Goal: Find contact information: Find contact information

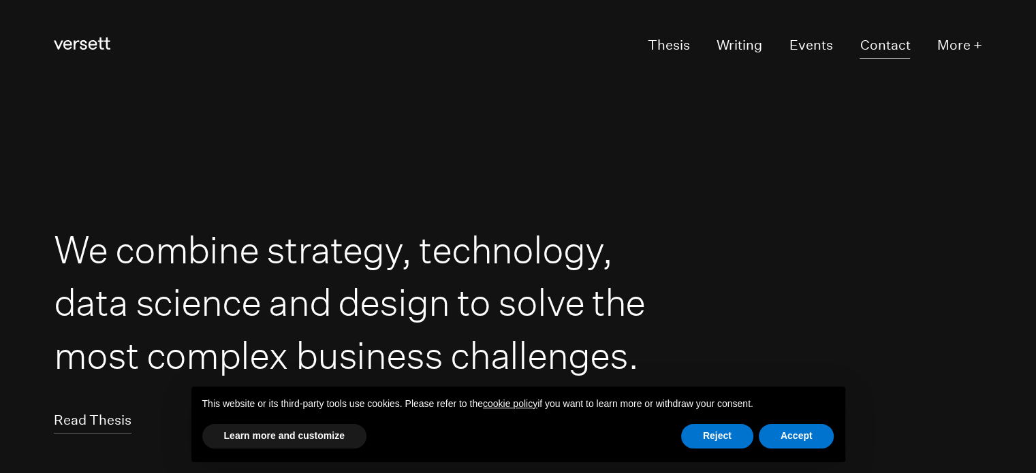
click at [904, 47] on link "Contact" at bounding box center [884, 46] width 50 height 26
click at [884, 45] on link "Contact" at bounding box center [884, 46] width 50 height 26
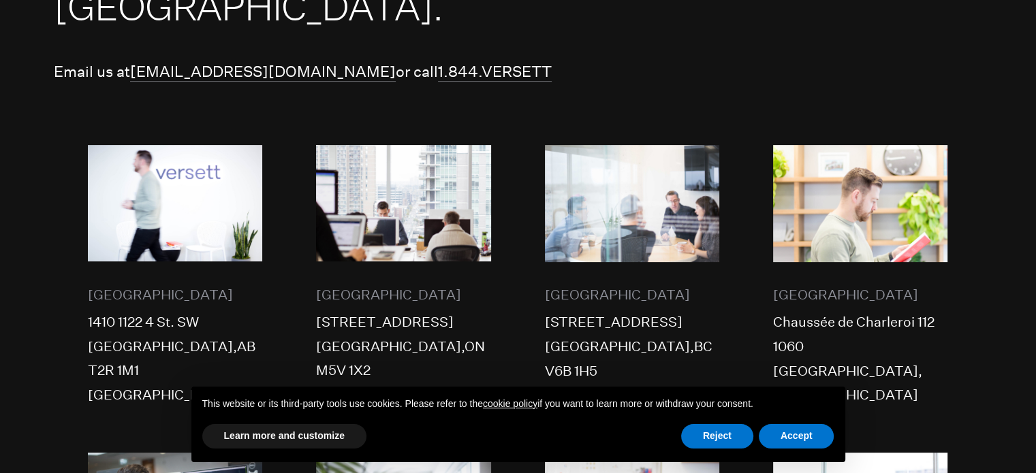
scroll to position [417, 0]
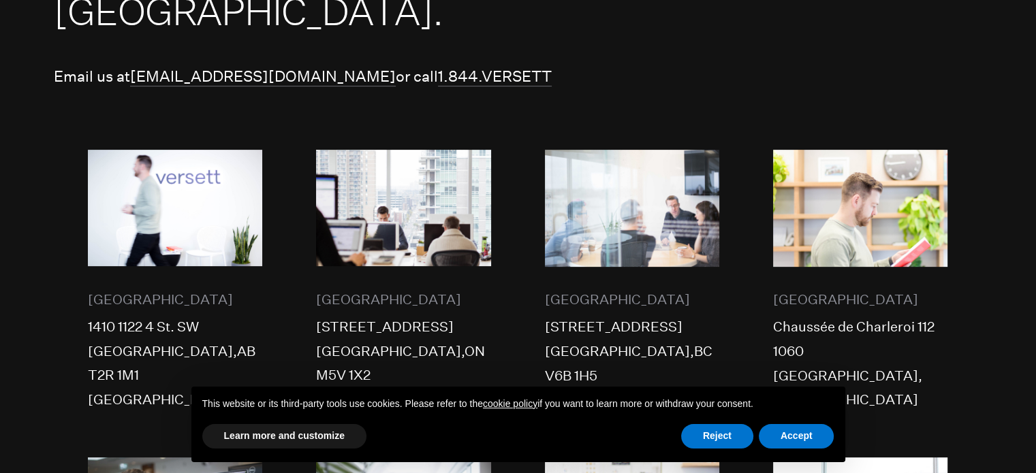
click at [354, 315] on div "[STREET_ADDRESS]" at bounding box center [403, 327] width 174 height 25
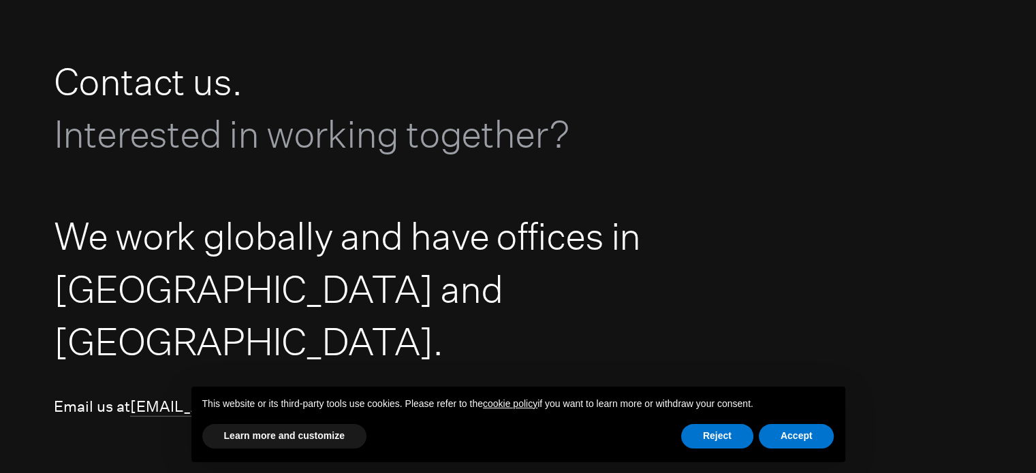
scroll to position [0, 0]
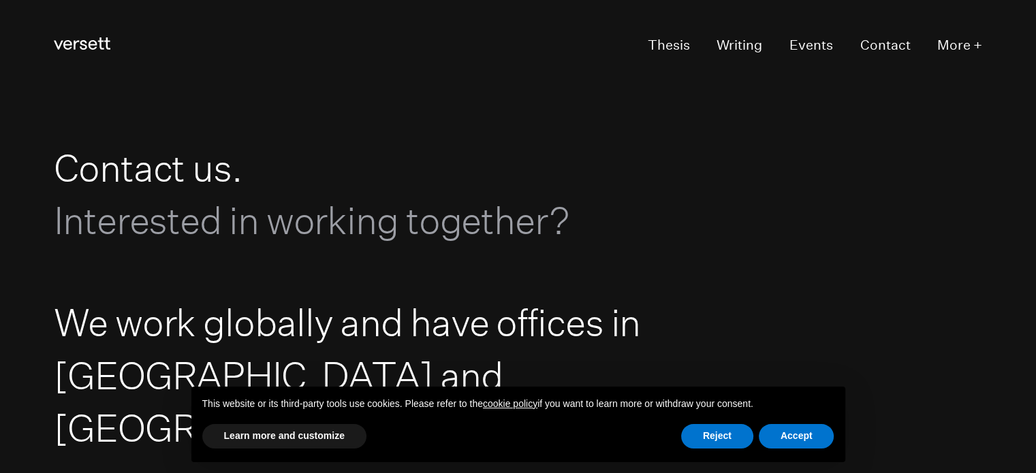
click at [695, 50] on ul "Thesis Writing Events Contact More +" at bounding box center [801, 46] width 362 height 26
click at [681, 50] on link "Thesis" at bounding box center [669, 46] width 42 height 26
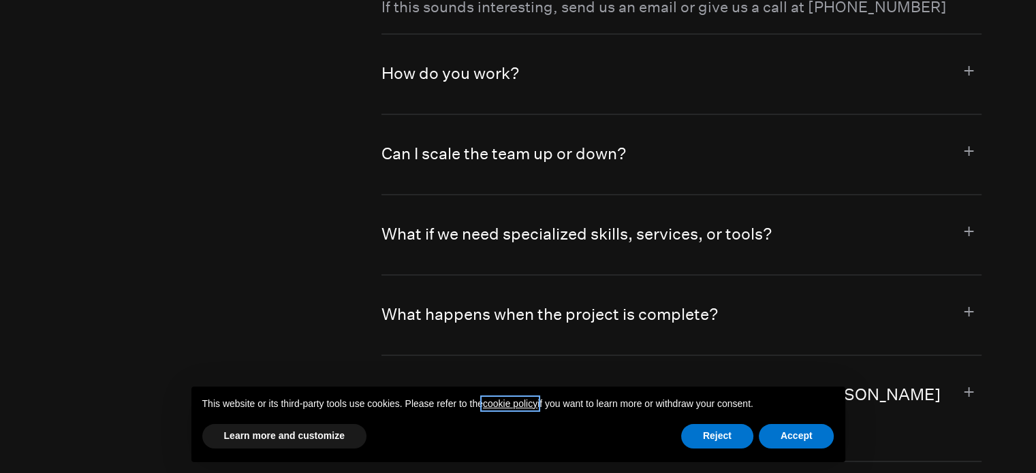
scroll to position [7311, 0]
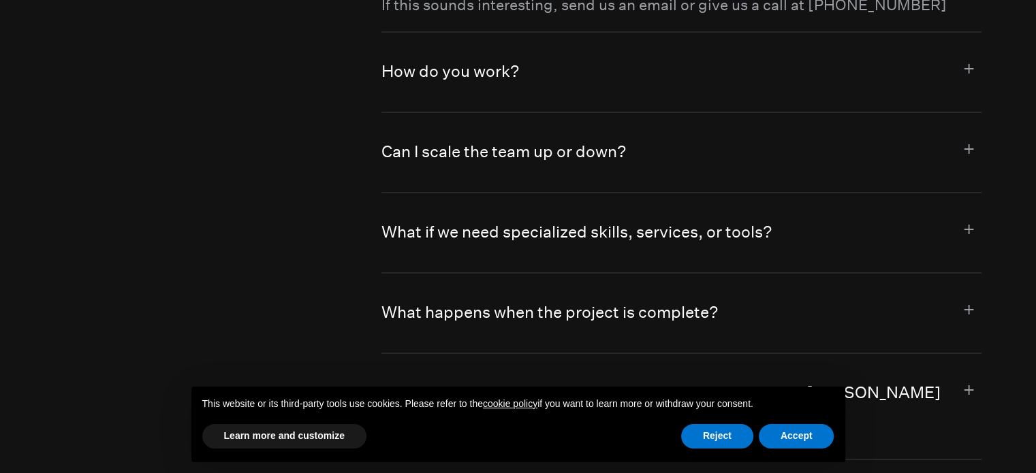
click at [973, 67] on button "How do you work?" at bounding box center [681, 72] width 600 height 80
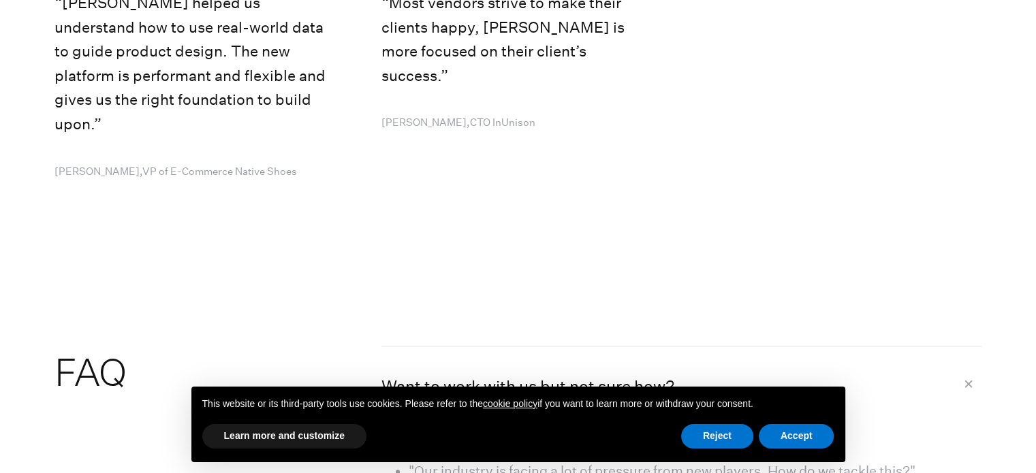
scroll to position [6454, 0]
